Goal: Task Accomplishment & Management: Use online tool/utility

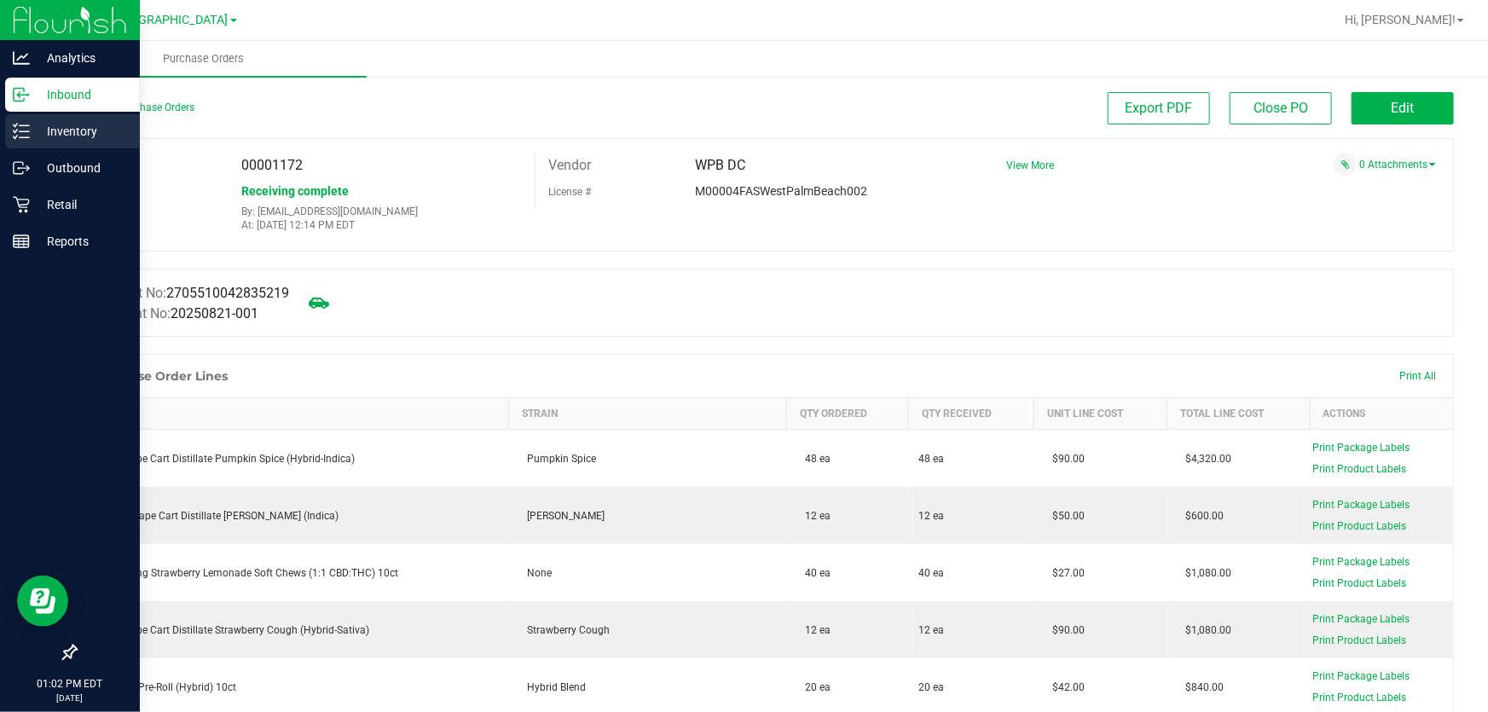
click at [25, 136] on icon at bounding box center [21, 131] width 17 height 17
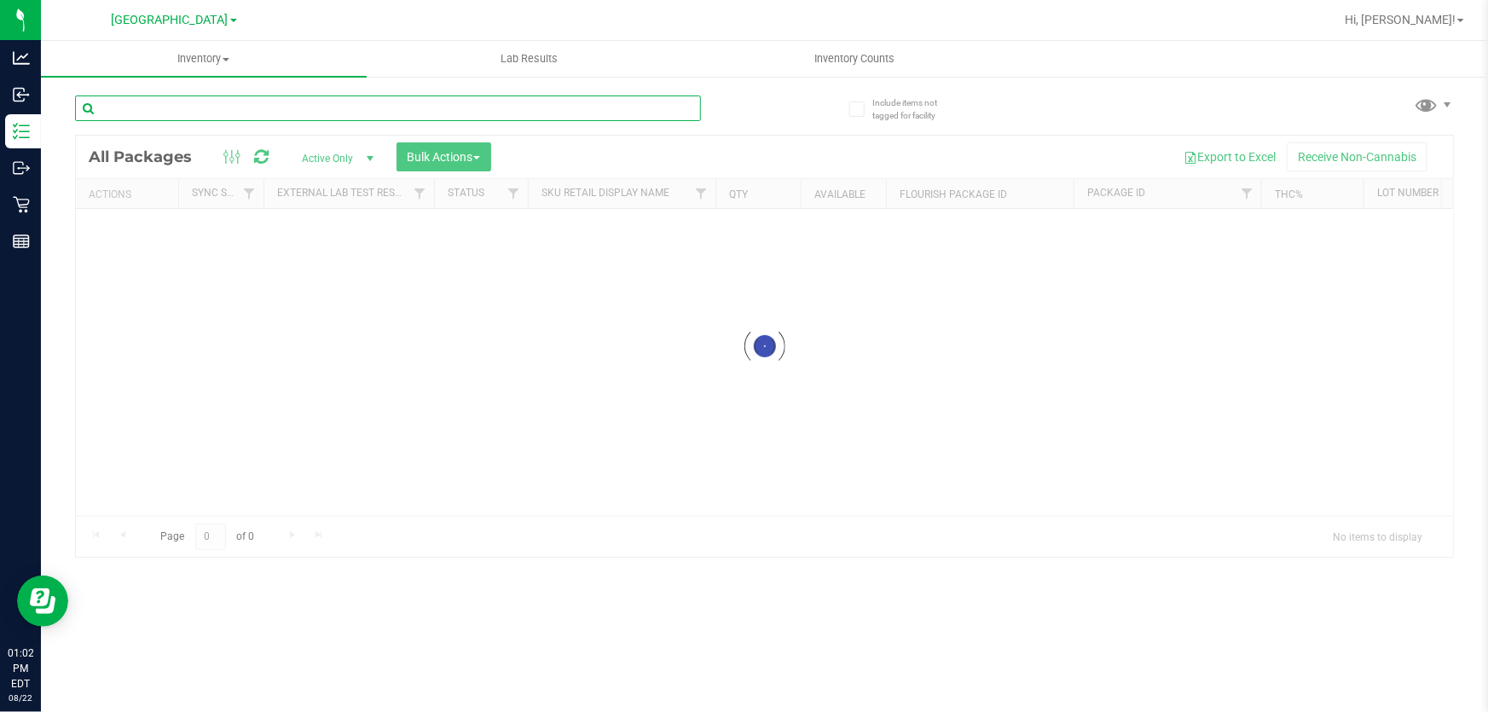
click at [136, 95] on input "text" at bounding box center [388, 108] width 626 height 26
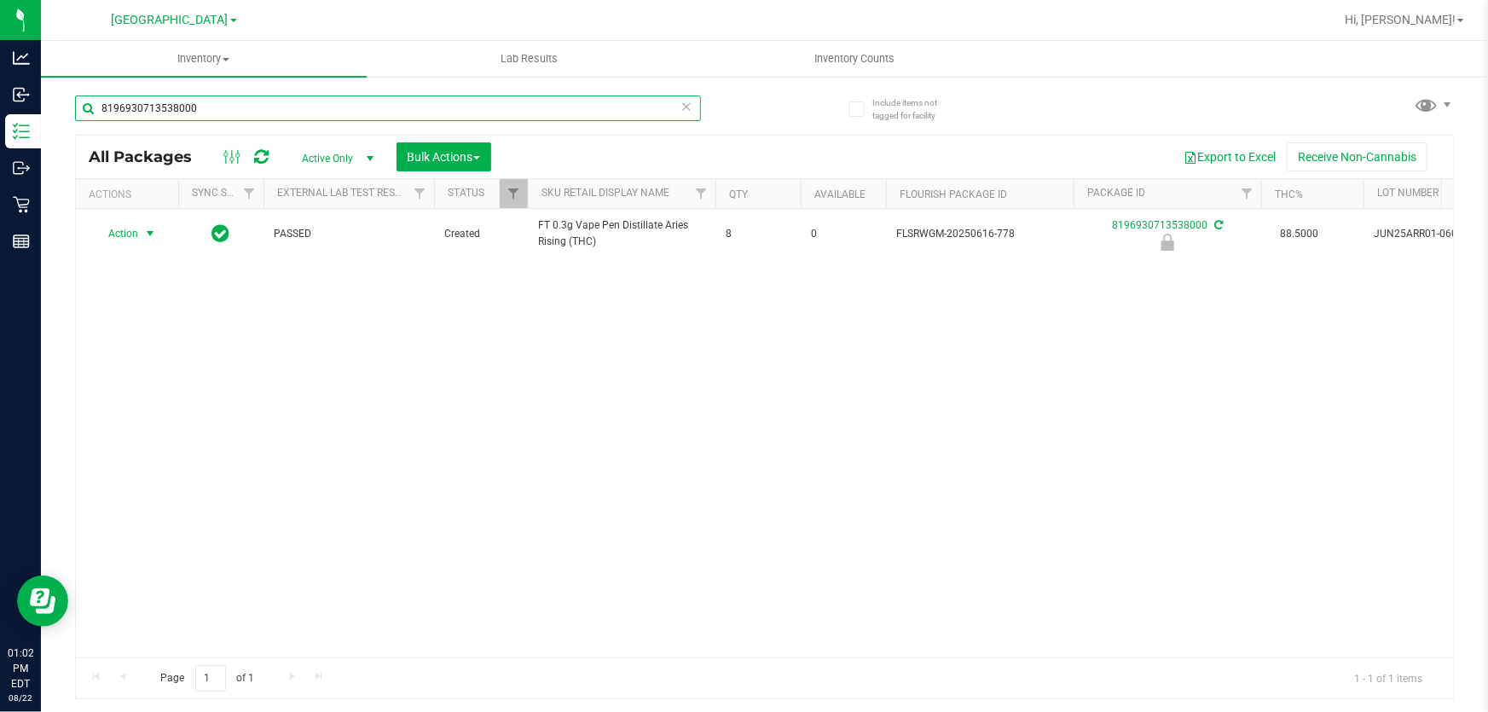
type input "8196930713538000"
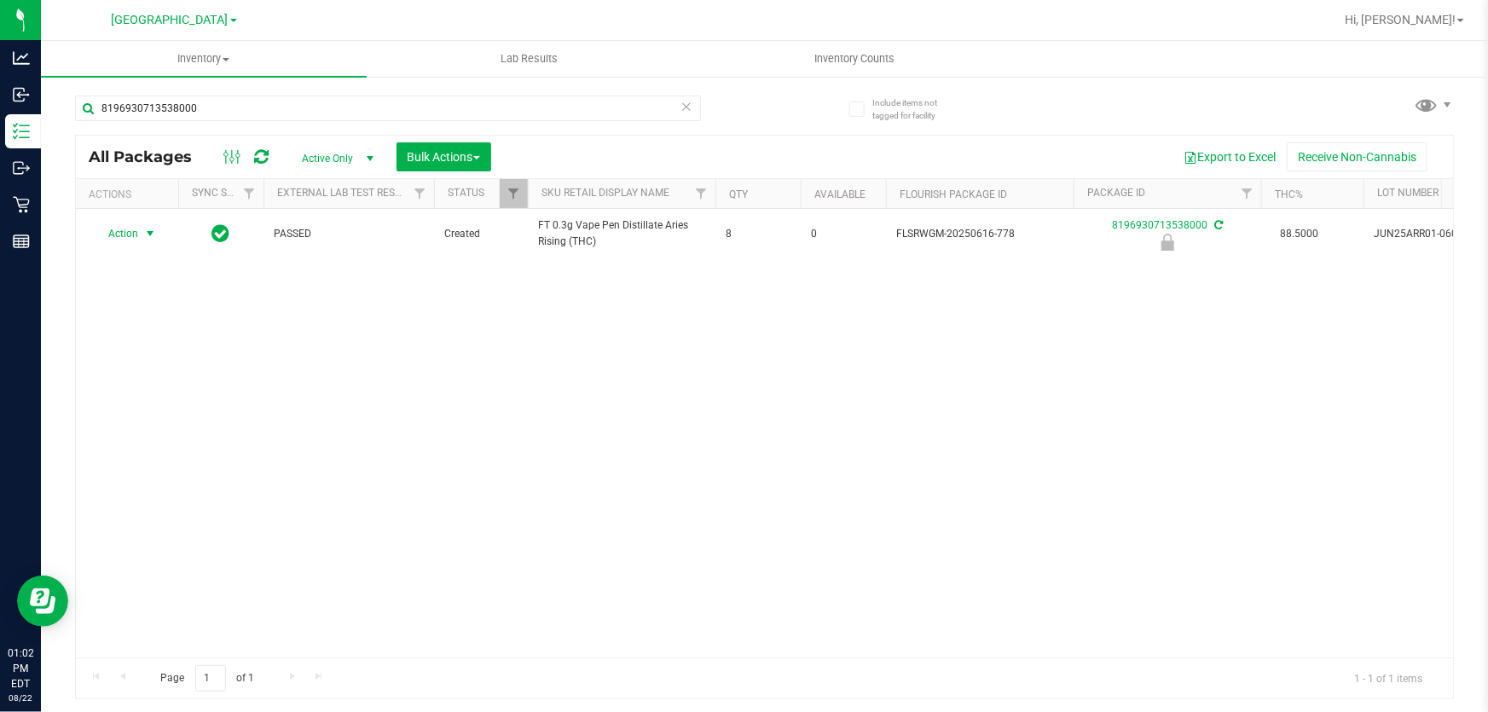
click at [131, 240] on span "Action" at bounding box center [116, 234] width 46 height 24
click at [145, 445] on li "Unlock package" at bounding box center [148, 458] width 108 height 26
